Goal: Navigation & Orientation: Find specific page/section

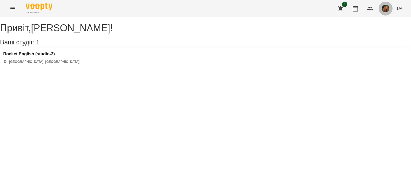
click at [384, 13] on button "button" at bounding box center [385, 9] width 14 height 14
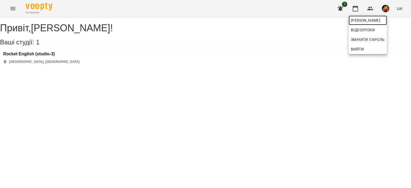
click at [365, 21] on span "[PERSON_NAME]" at bounding box center [367, 20] width 34 height 6
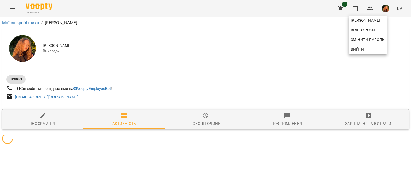
click at [329, 74] on div at bounding box center [205, 94] width 411 height 188
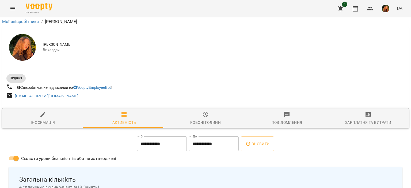
scroll to position [653, 0]
